Goal: Transaction & Acquisition: Purchase product/service

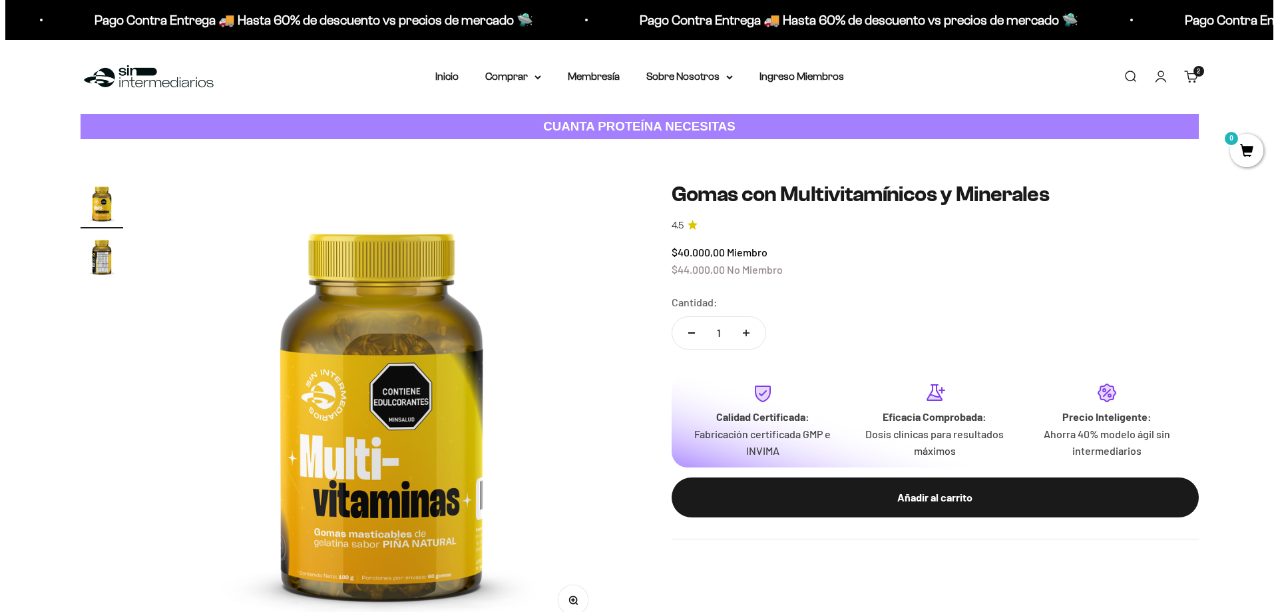
scroll to position [133, 0]
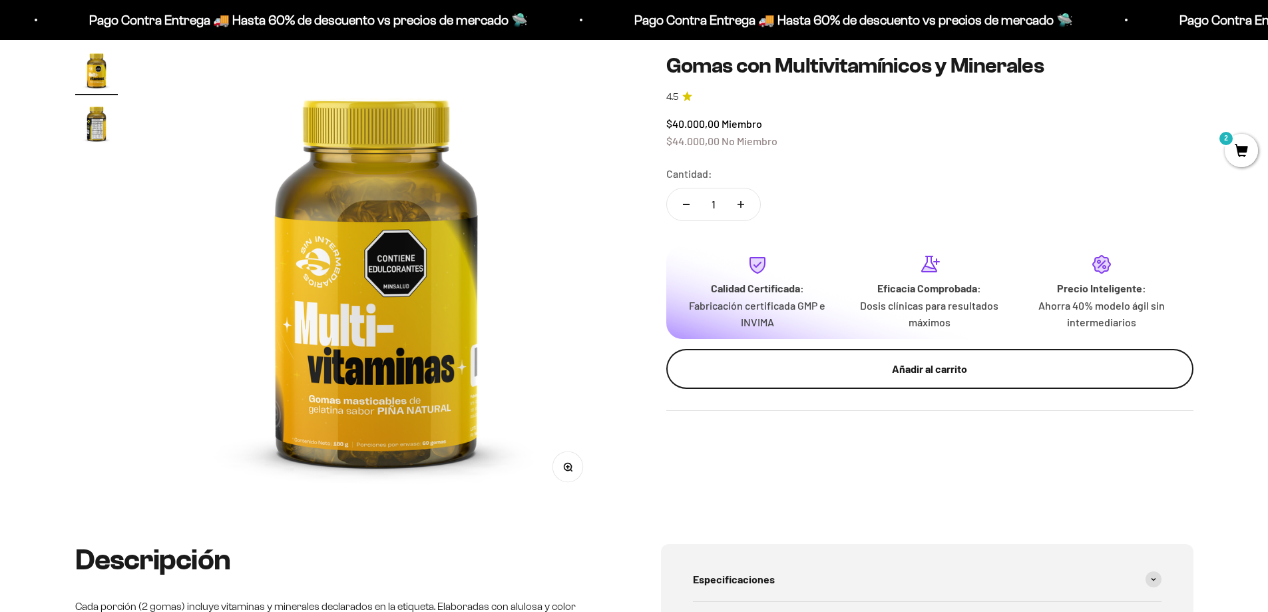
click at [890, 368] on div "Añadir al carrito" at bounding box center [930, 368] width 474 height 17
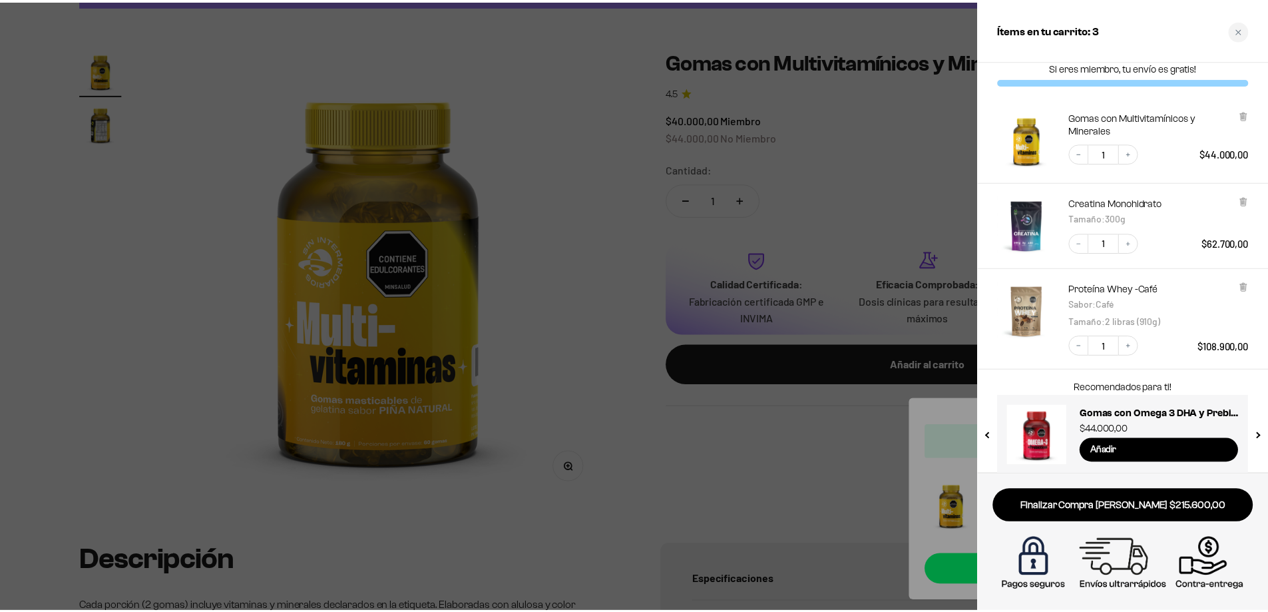
scroll to position [24, 0]
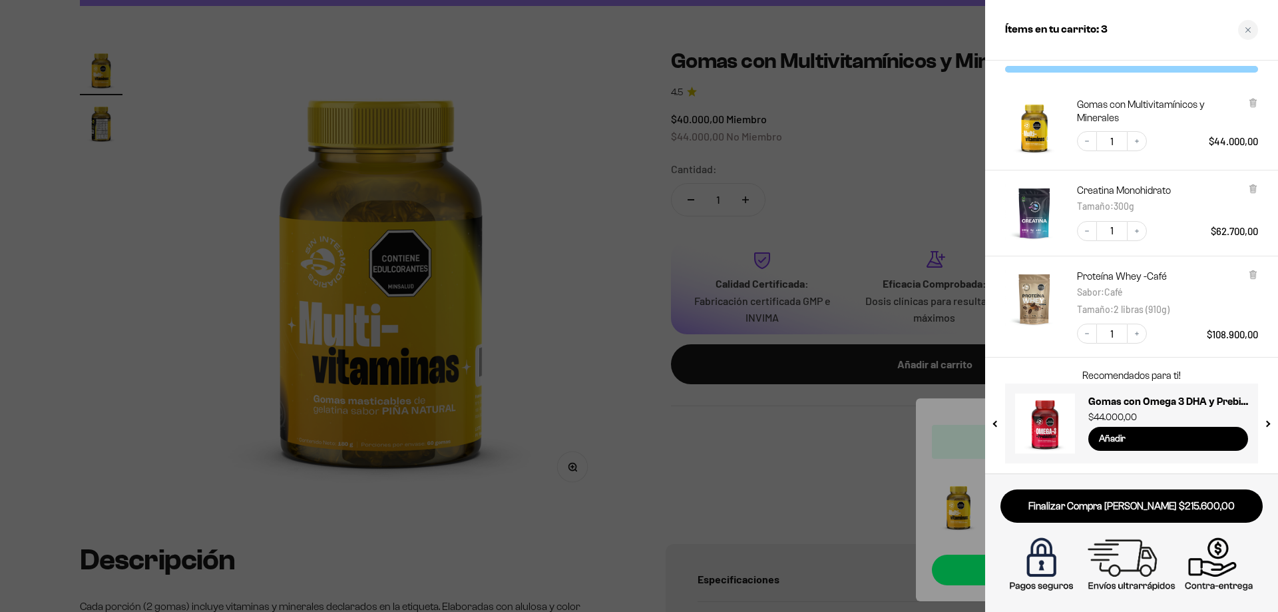
click at [858, 194] on div at bounding box center [639, 306] width 1278 height 612
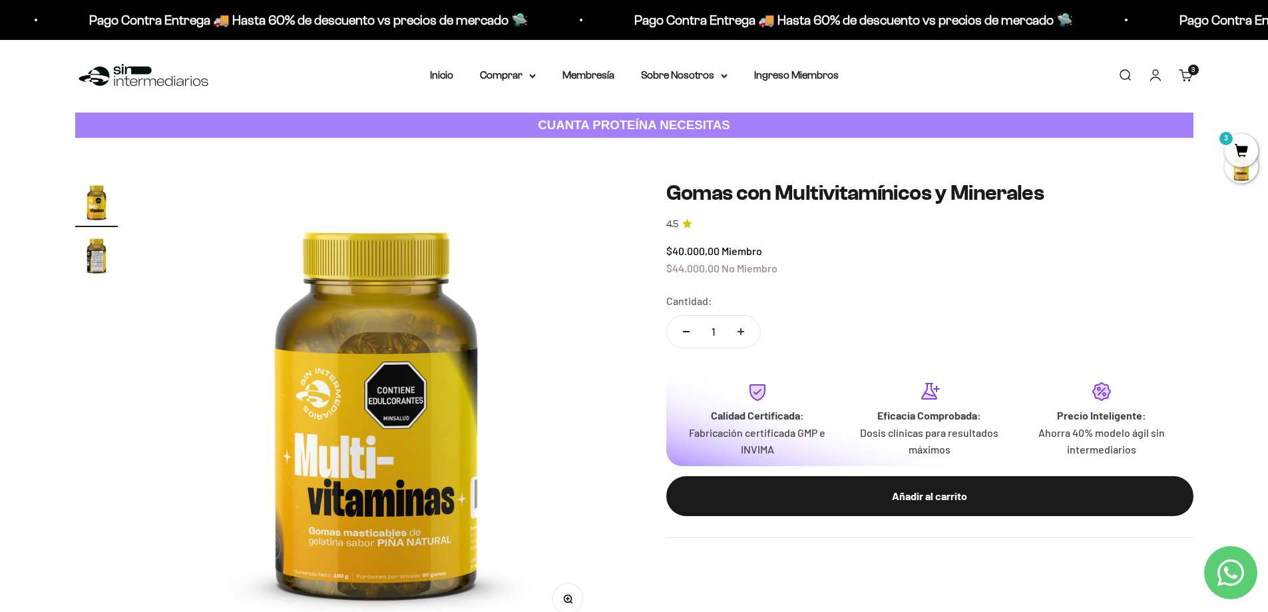
scroll to position [0, 0]
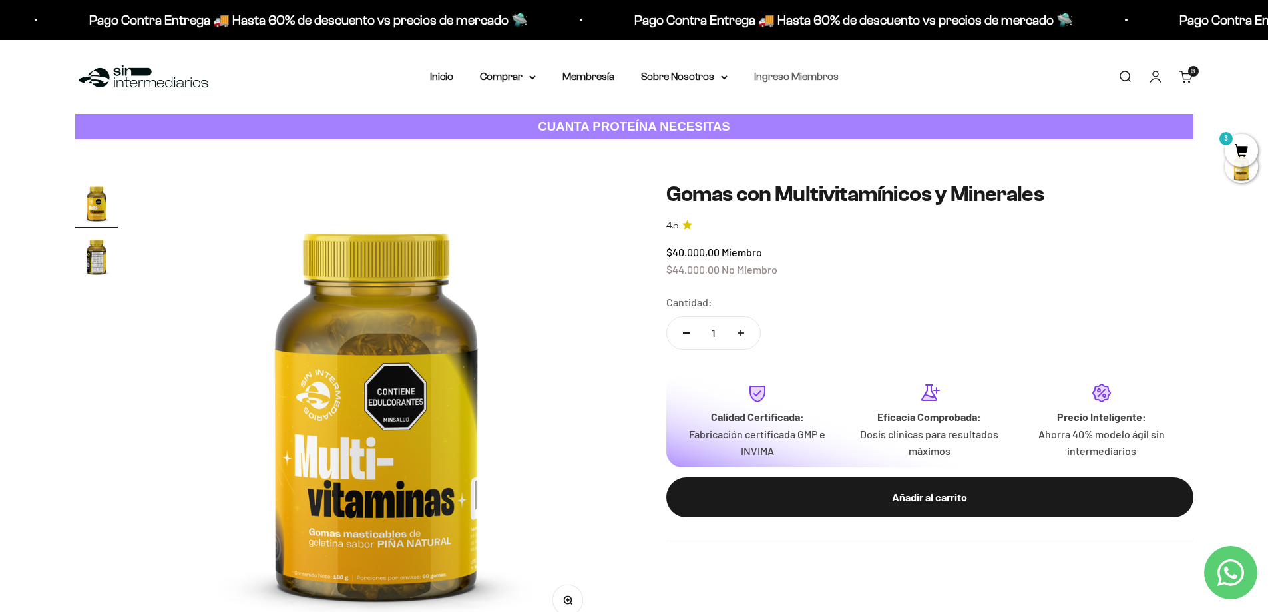
click at [792, 79] on link "Ingreso Miembros" at bounding box center [796, 76] width 85 height 11
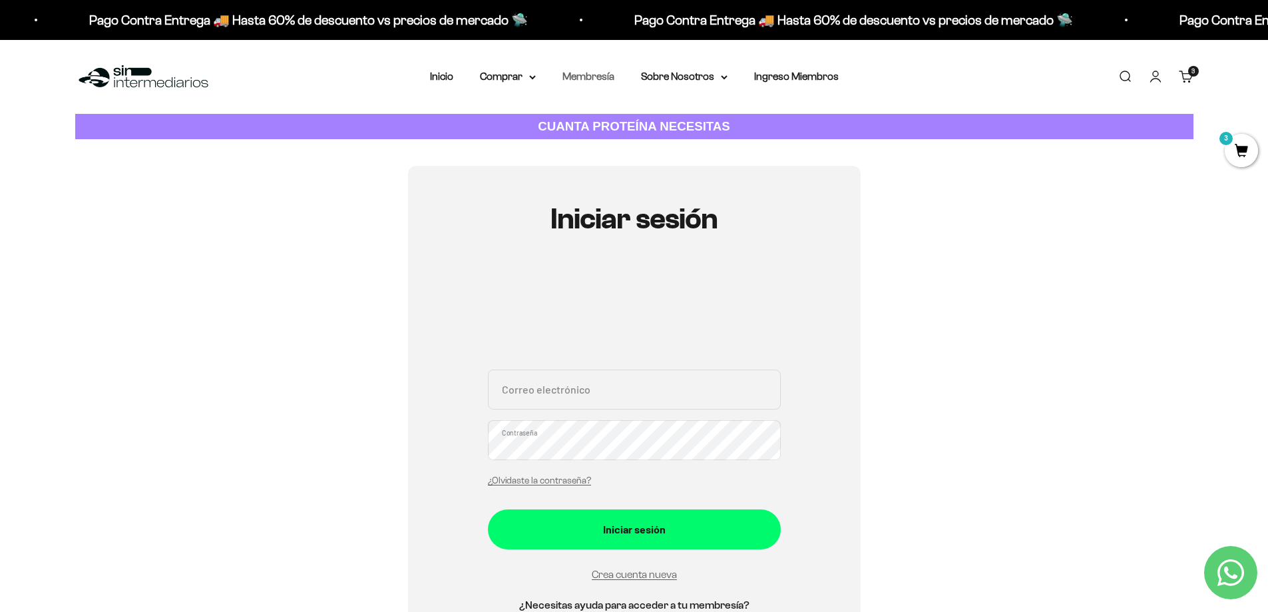
click at [597, 71] on link "Membresía" at bounding box center [589, 76] width 52 height 11
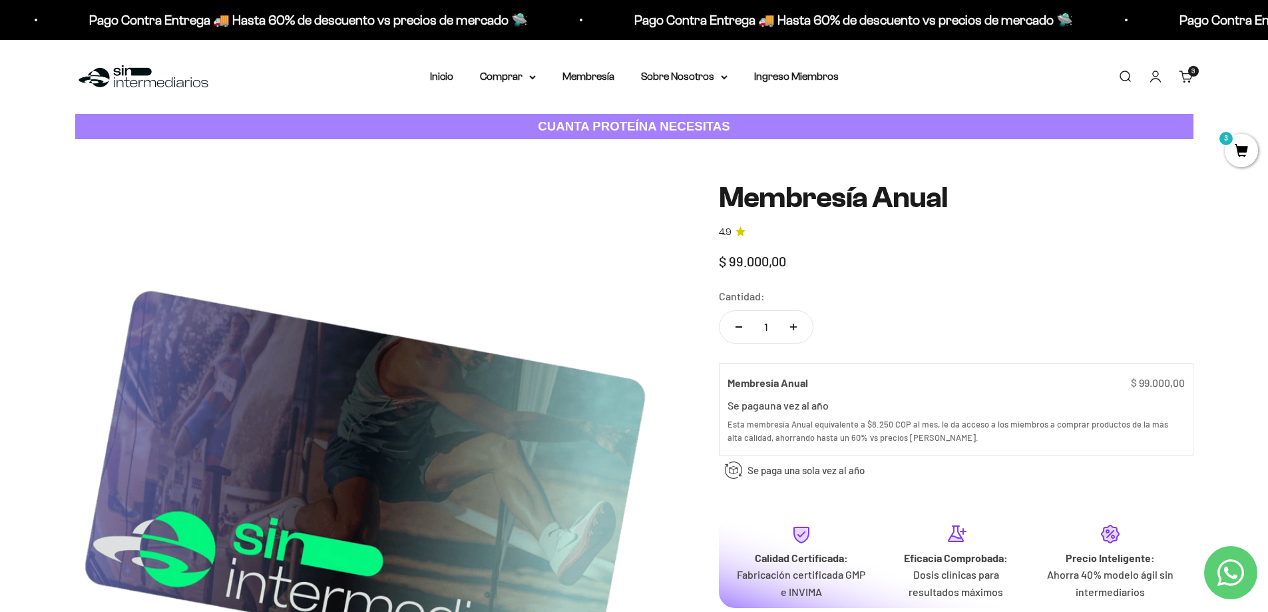
click at [1235, 144] on span "3" at bounding box center [1241, 150] width 33 height 33
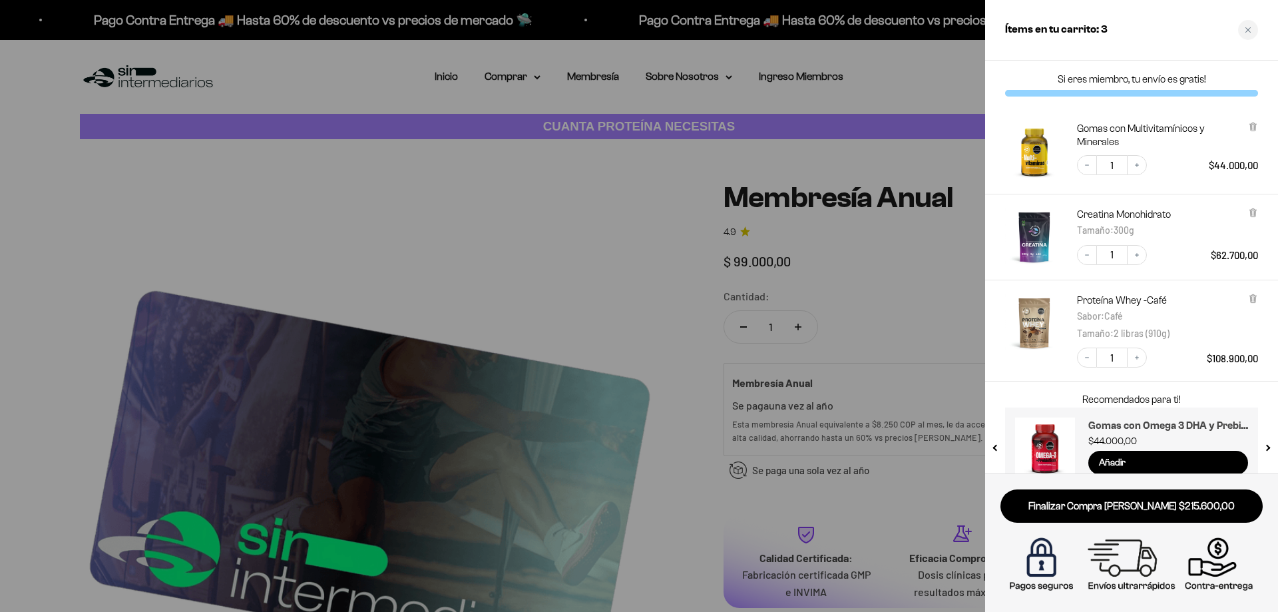
scroll to position [24, 0]
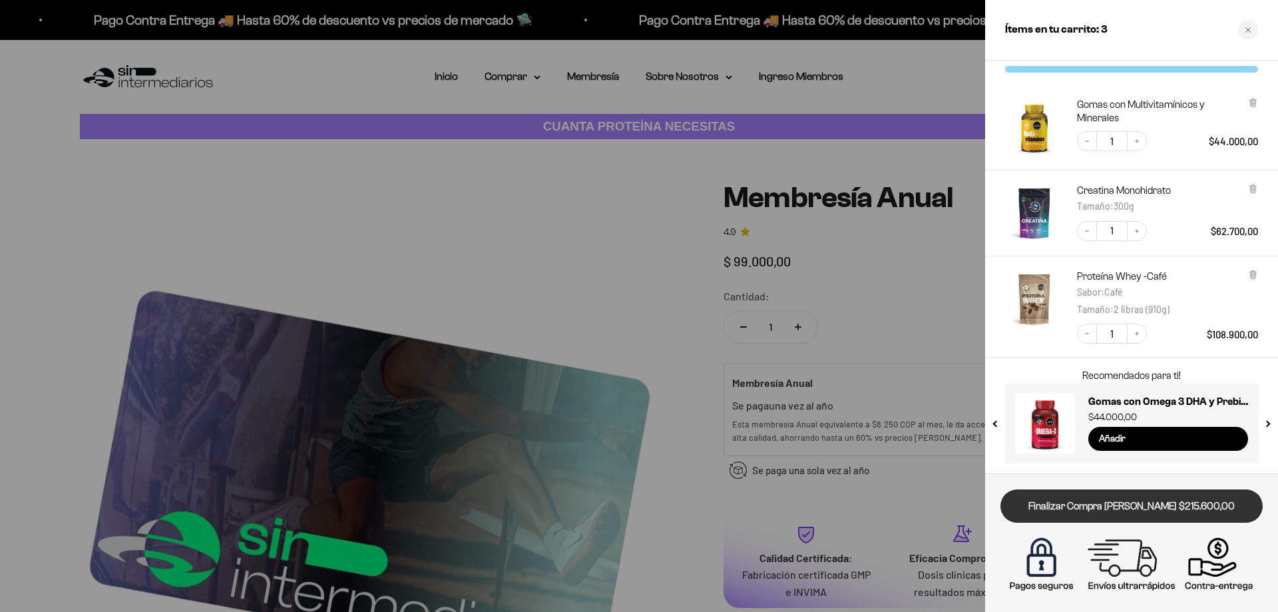
click at [1173, 503] on link "Finalizar Compra Segura $215.600,00" at bounding box center [1132, 506] width 262 height 34
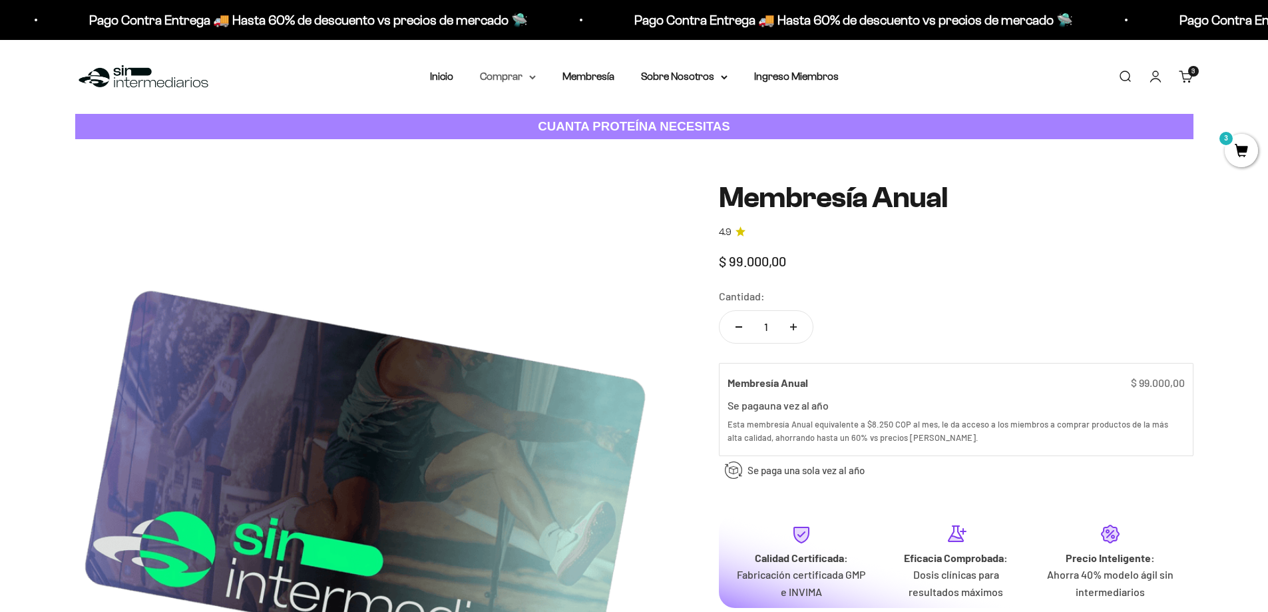
click at [527, 81] on summary "Comprar" at bounding box center [508, 76] width 56 height 17
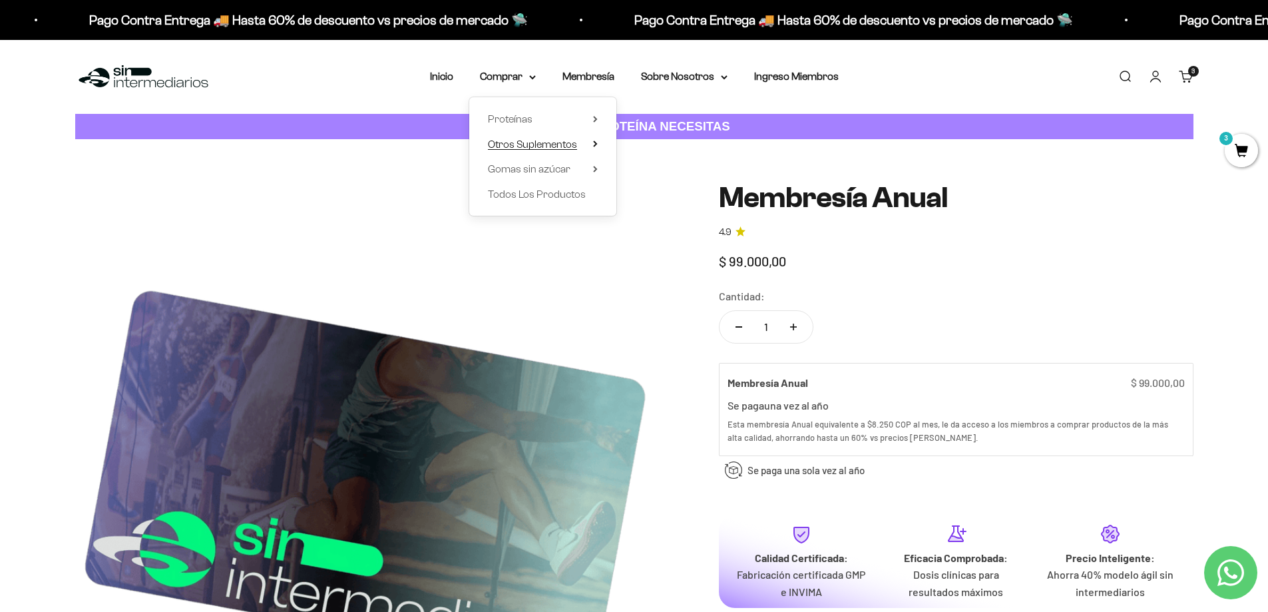
click at [592, 147] on summary "Otros Suplementos" at bounding box center [543, 144] width 110 height 17
click at [593, 168] on summary "Gomas sin azúcar" at bounding box center [543, 168] width 110 height 17
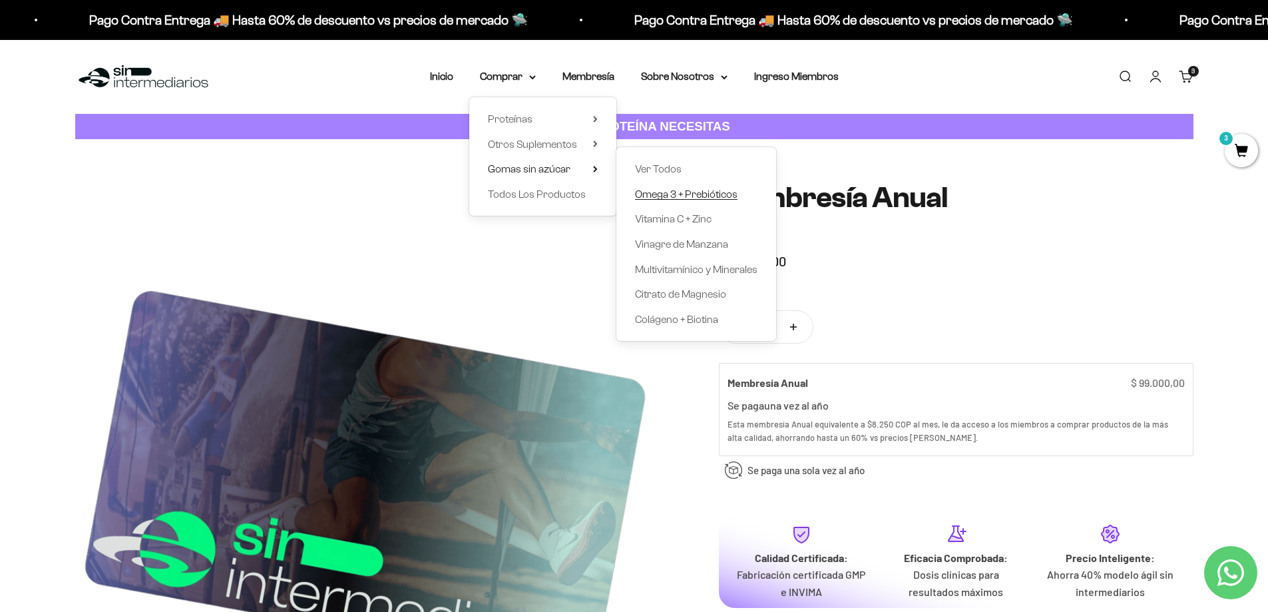
click at [692, 200] on span "Omega 3 + Prebióticos" at bounding box center [686, 194] width 103 height 17
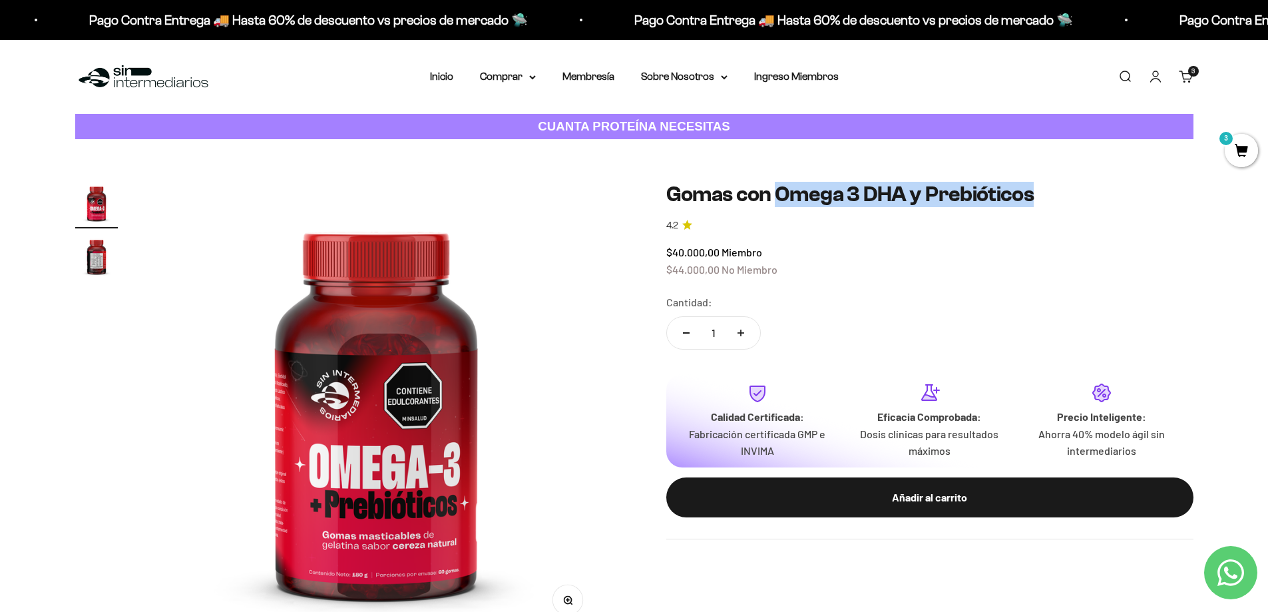
drag, startPoint x: 780, startPoint y: 190, endPoint x: 1050, endPoint y: 192, distance: 270.3
click at [1050, 192] on h1 "Gomas con Omega 3 DHA y Prebióticos" at bounding box center [930, 194] width 527 height 25
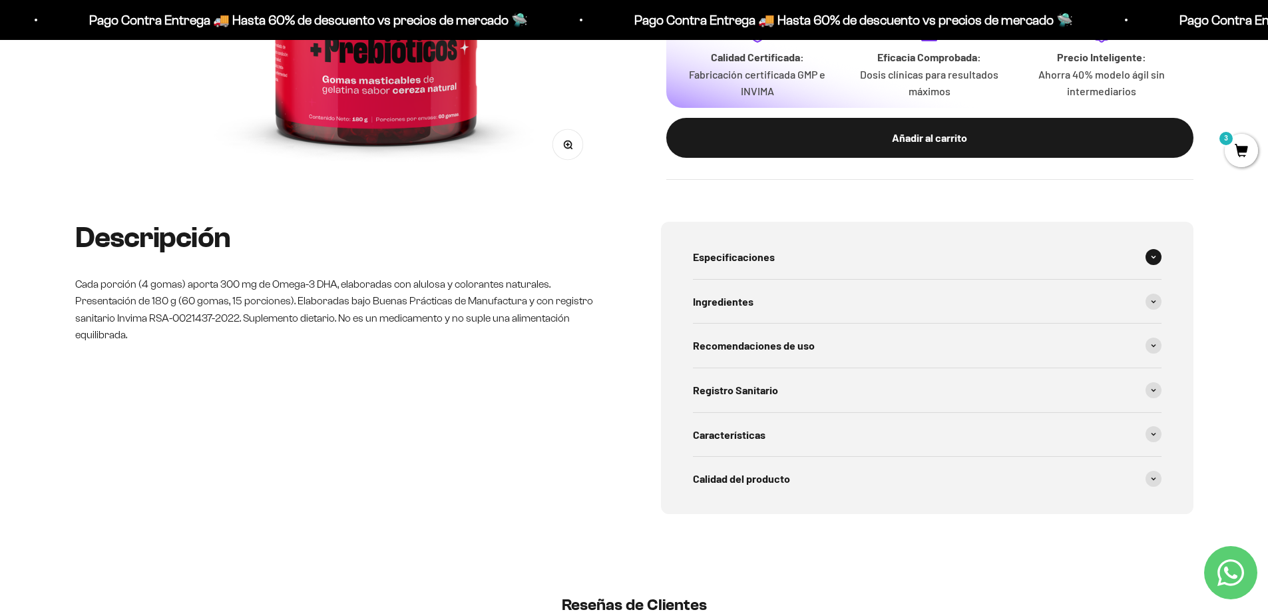
scroll to position [466, 0]
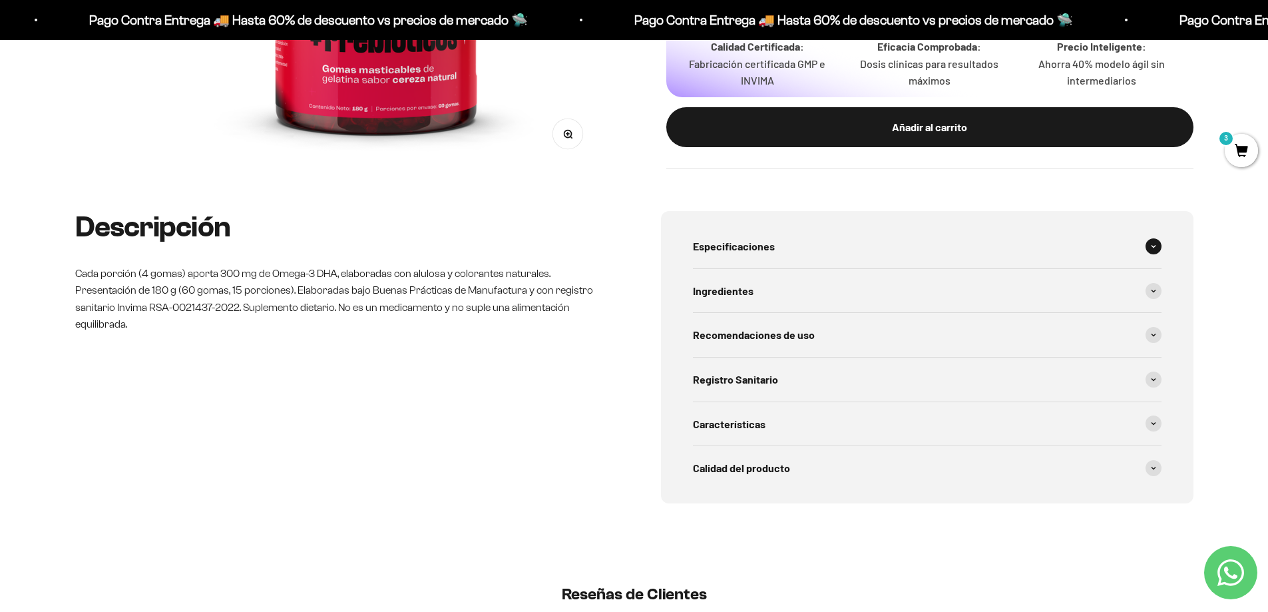
click at [724, 246] on span "Especificaciones" at bounding box center [734, 246] width 82 height 17
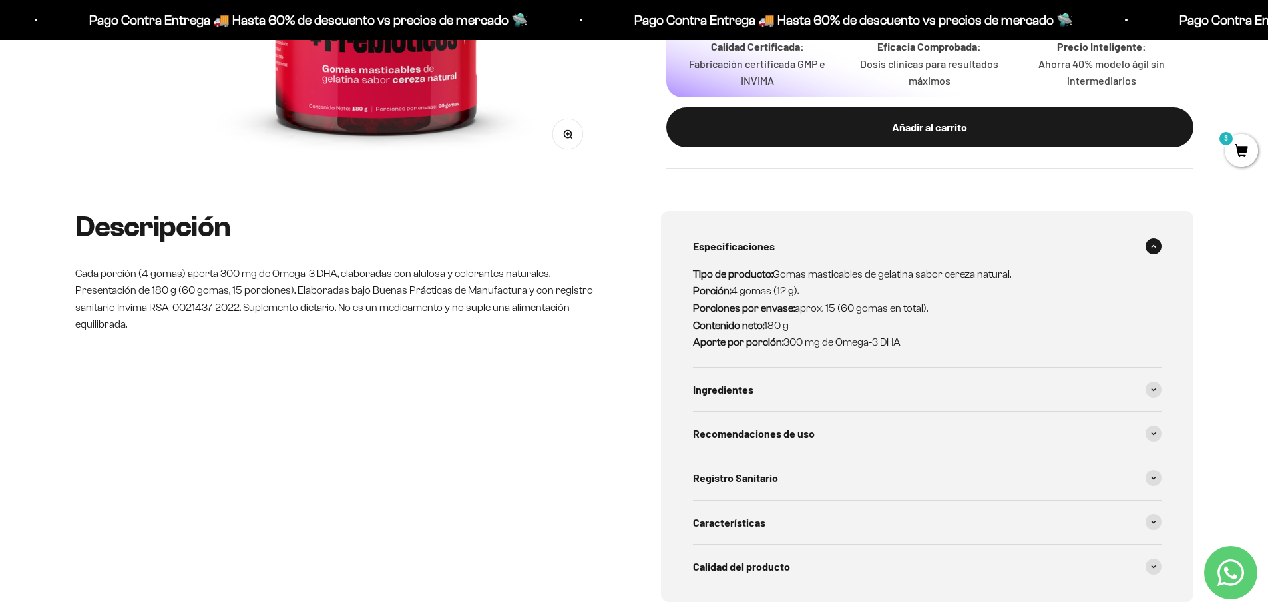
drag, startPoint x: 919, startPoint y: 346, endPoint x: 685, endPoint y: 266, distance: 246.8
click at [685, 266] on div "Especificaciones Tipo de producto: Gomas masticables de gelatina sabor cereza n…" at bounding box center [927, 406] width 533 height 391
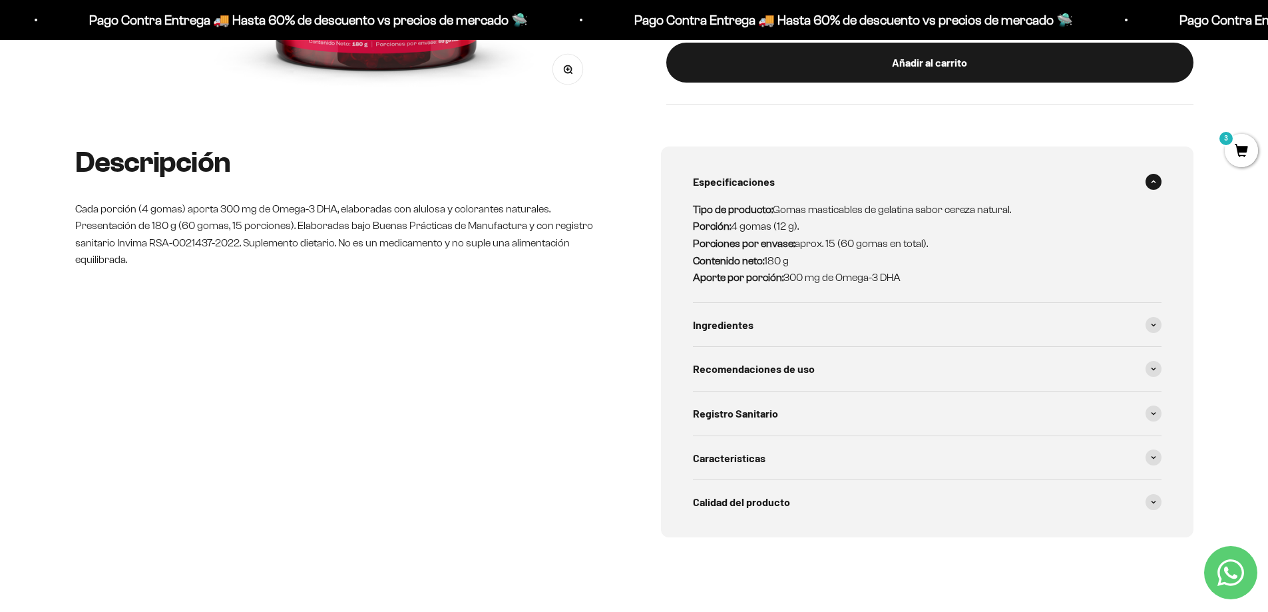
scroll to position [533, 0]
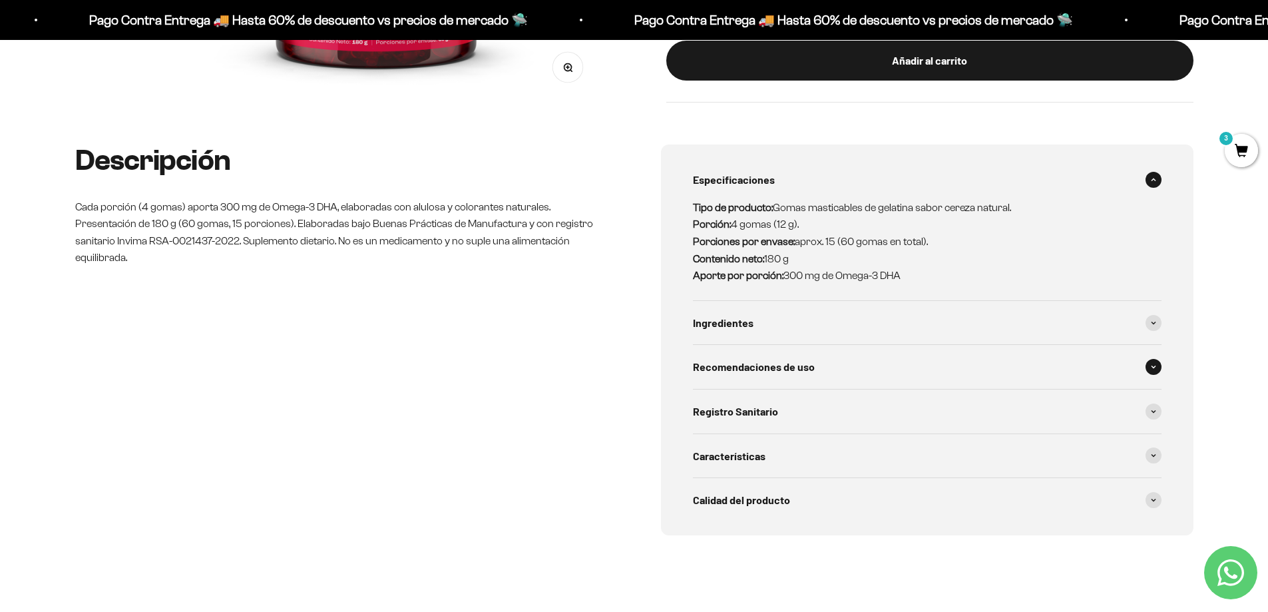
click at [783, 372] on span "Recomendaciones de uso" at bounding box center [754, 366] width 122 height 17
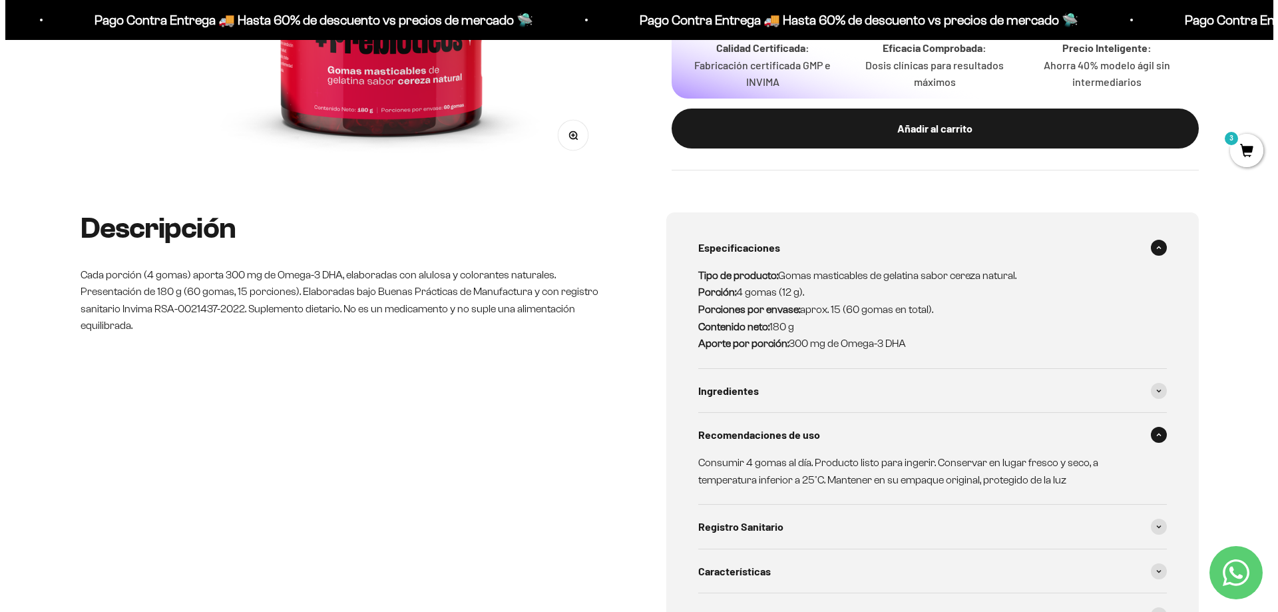
scroll to position [67, 0]
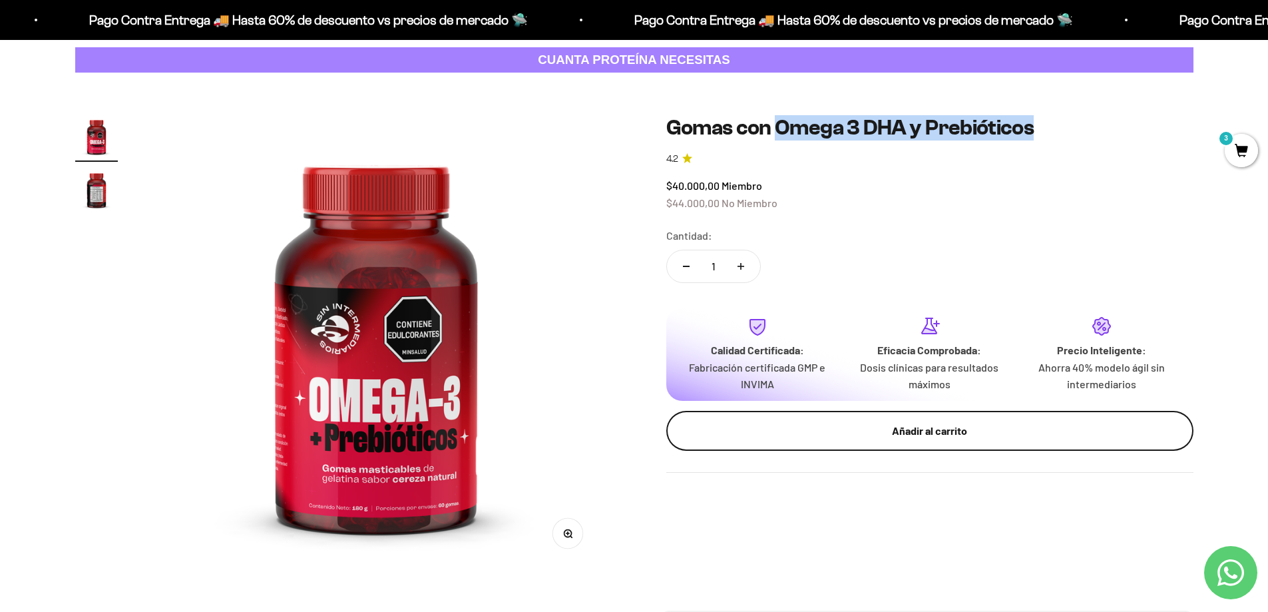
click at [907, 438] on div "Añadir al carrito" at bounding box center [930, 430] width 474 height 17
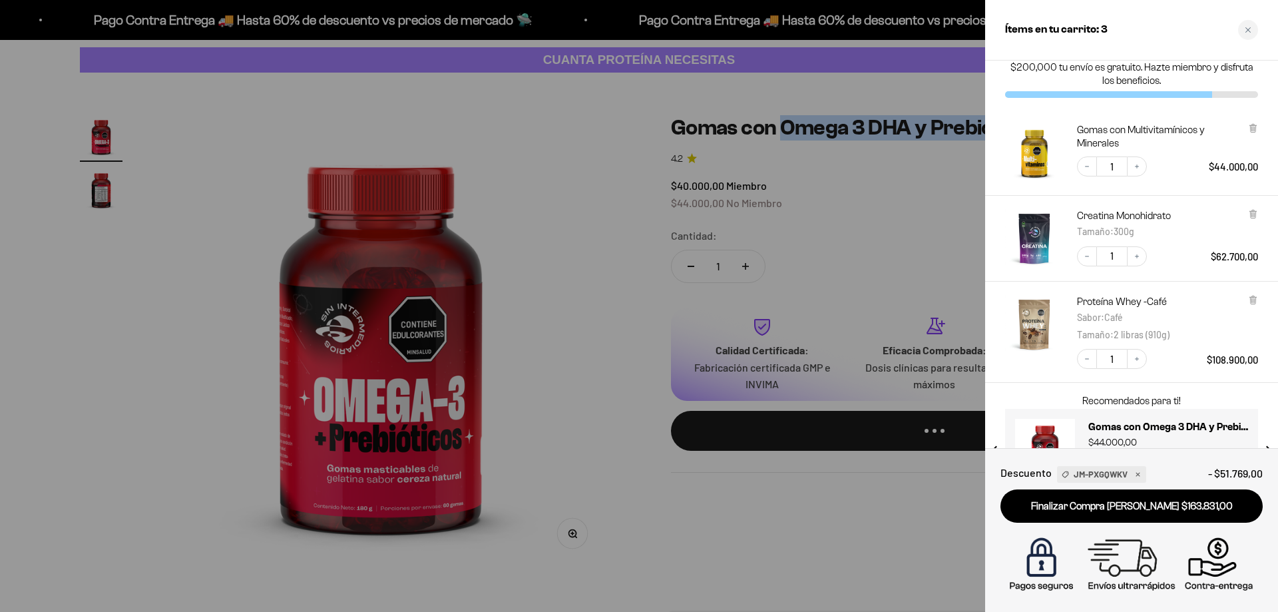
scroll to position [76, 0]
